Goal: Task Accomplishment & Management: Use online tool/utility

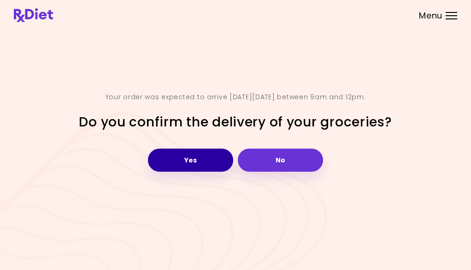
click at [214, 163] on button "Yes" at bounding box center [190, 159] width 85 height 23
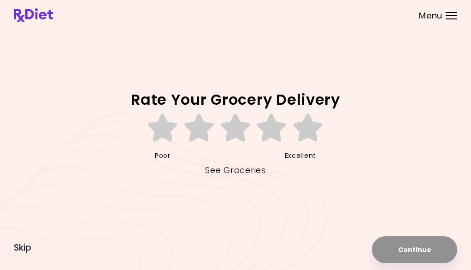
click at [226, 171] on link "See Groceries" at bounding box center [235, 170] width 60 height 15
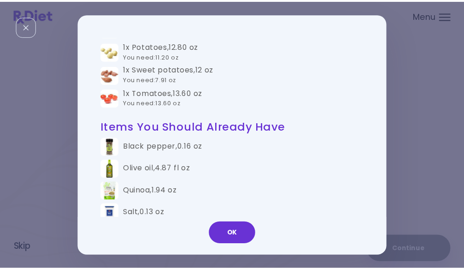
scroll to position [507, 0]
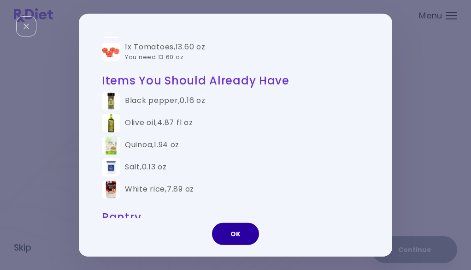
click at [243, 231] on button "OK" at bounding box center [235, 234] width 47 height 22
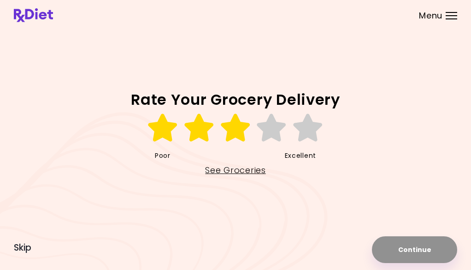
click at [238, 132] on icon at bounding box center [236, 128] width 32 height 28
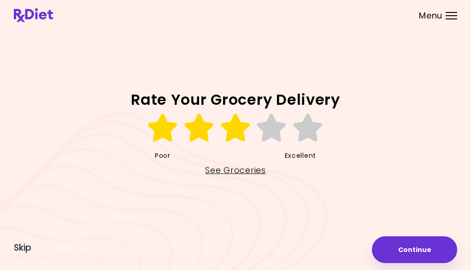
click at [447, 17] on div "Menu" at bounding box center [452, 15] width 12 height 7
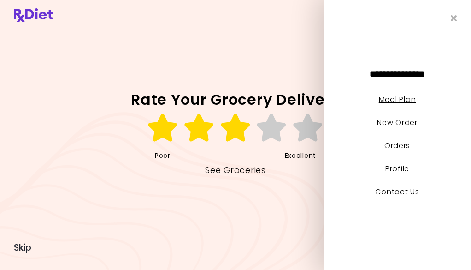
click at [395, 102] on link "Meal Plan" at bounding box center [397, 99] width 37 height 11
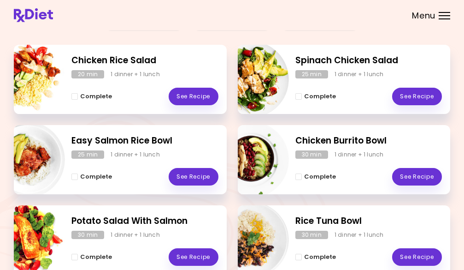
scroll to position [138, 0]
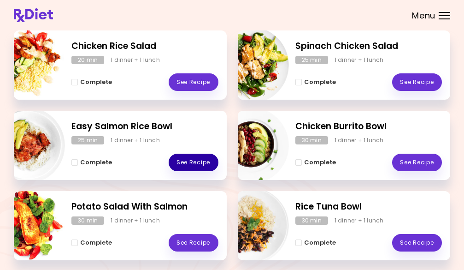
click at [190, 162] on link "See Recipe" at bounding box center [194, 163] width 50 height 18
